Goal: Go to known website: Go to known website

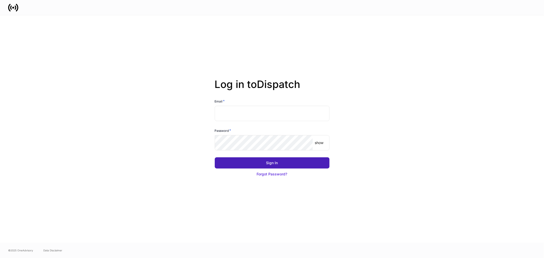
type input "**********"
click at [269, 163] on div "Sign In" at bounding box center [272, 163] width 12 height 5
